Goal: Task Accomplishment & Management: Manage account settings

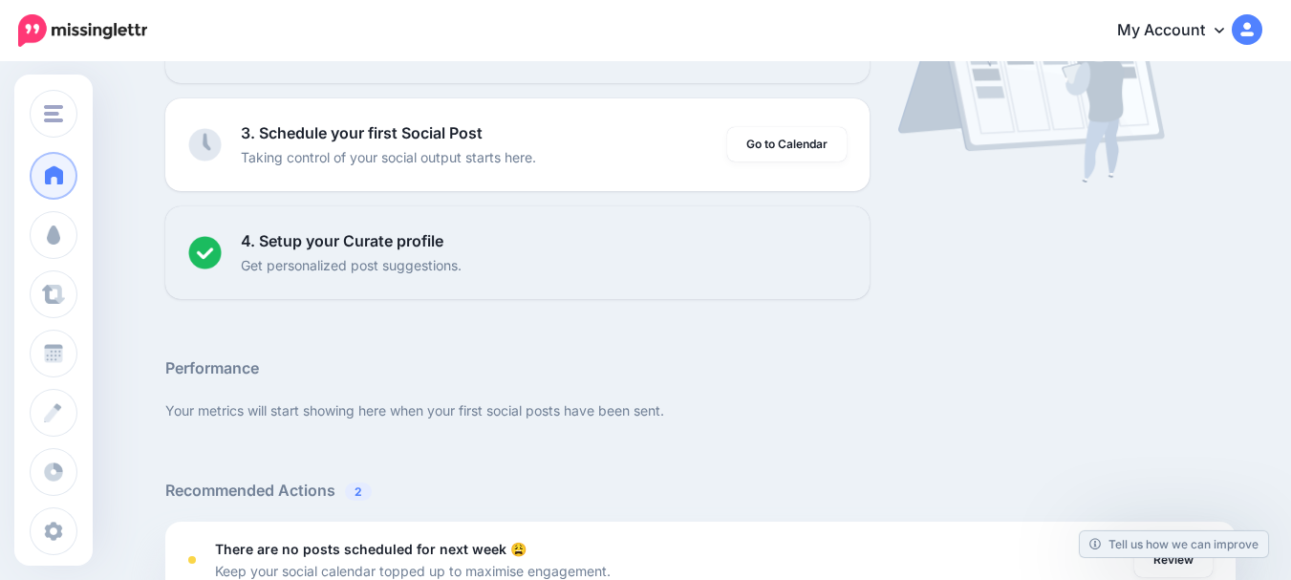
scroll to position [191, 0]
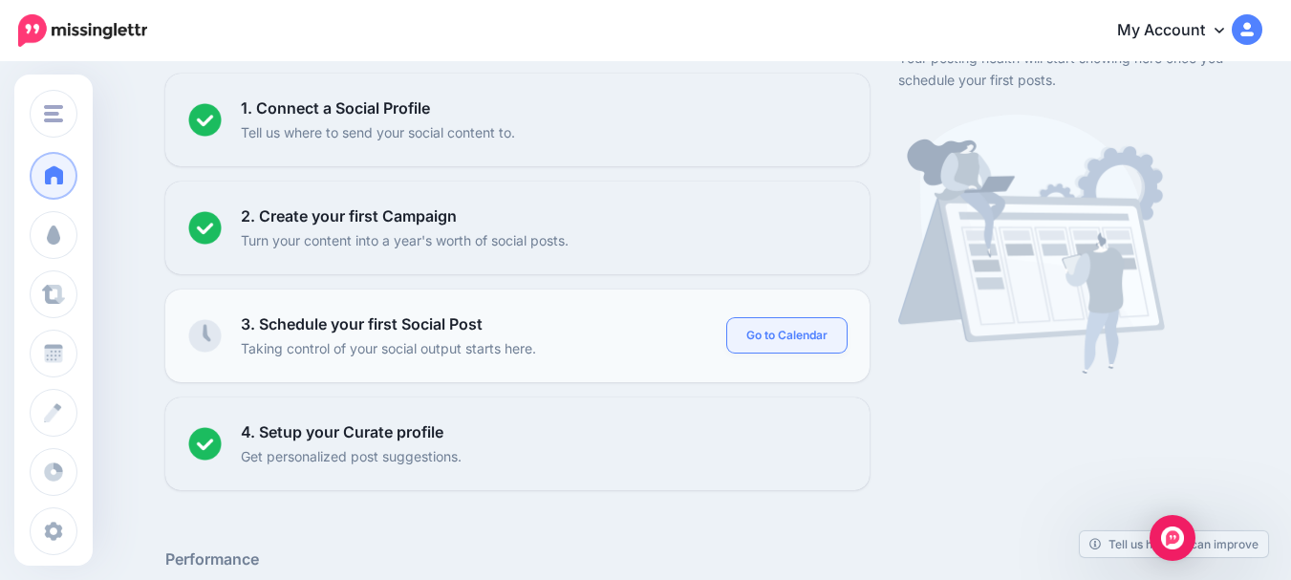
click at [805, 337] on link "Go to Calendar" at bounding box center [786, 335] width 119 height 34
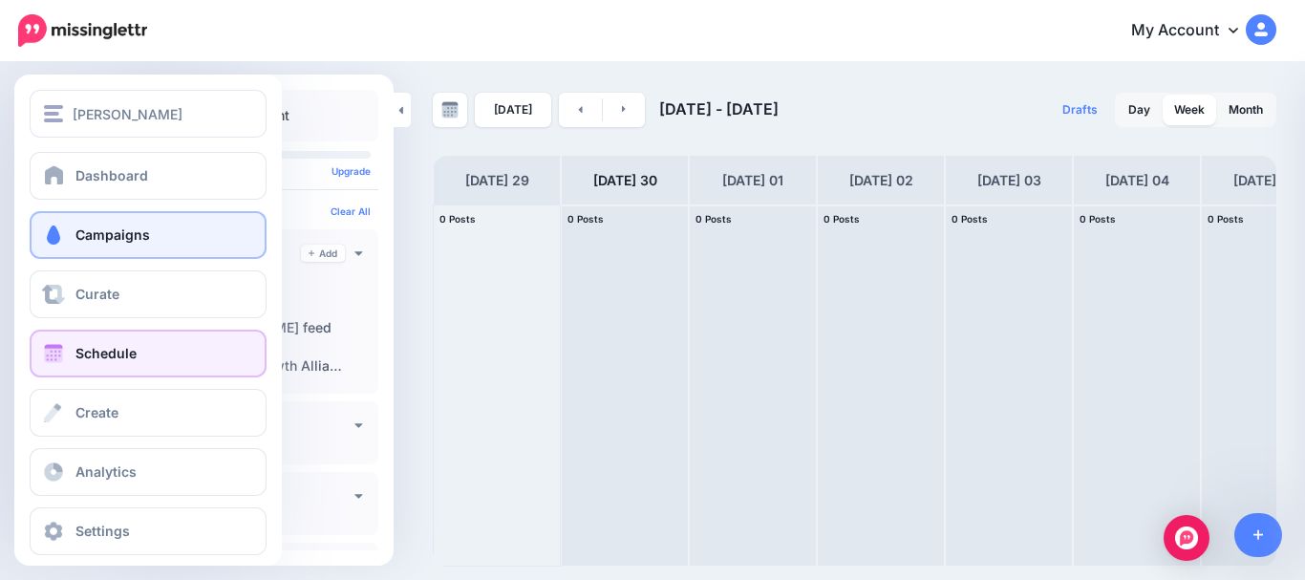
click at [68, 237] on link "Campaigns" at bounding box center [148, 235] width 237 height 48
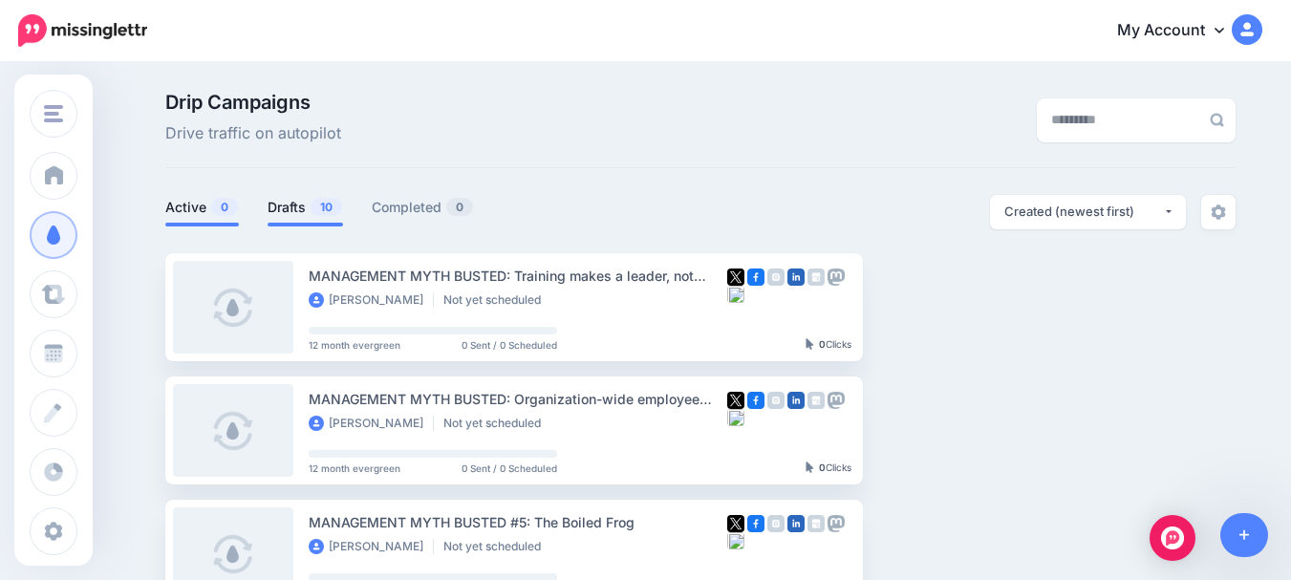
click at [206, 220] on li "Active 0" at bounding box center [202, 211] width 74 height 32
